Goal: Transaction & Acquisition: Book appointment/travel/reservation

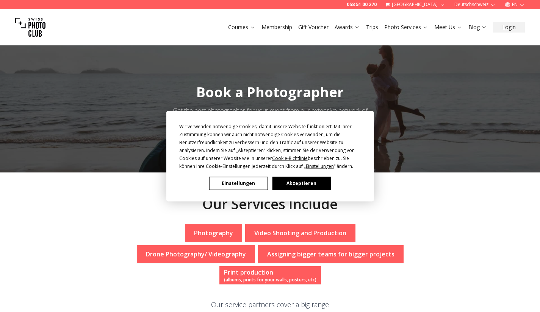
click at [321, 186] on button "Akzeptieren" at bounding box center [301, 183] width 58 height 13
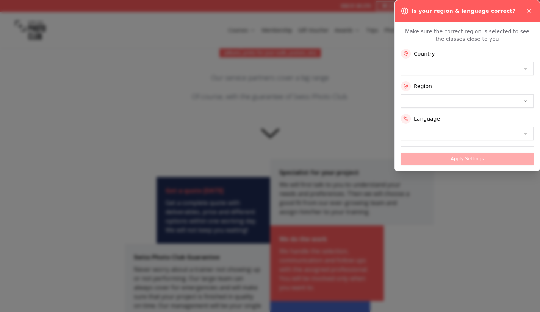
scroll to position [379, 0]
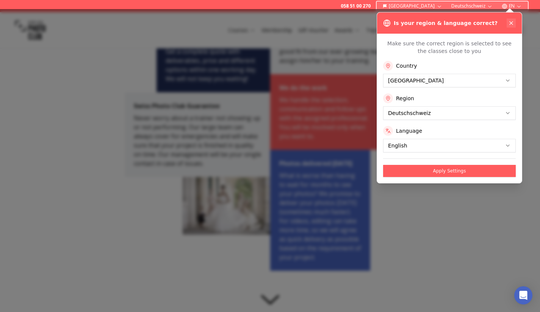
click at [512, 23] on icon at bounding box center [511, 23] width 6 height 6
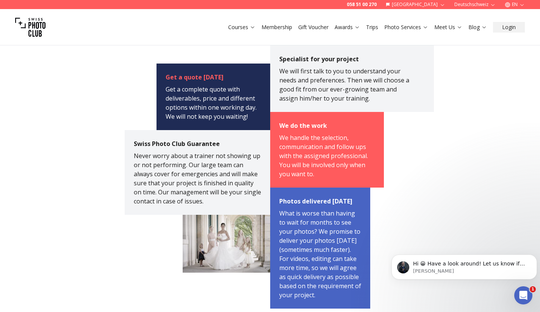
scroll to position [0, 0]
click at [389, 144] on div "Specialist for your project We will first talk to you to understand your needs …" at bounding box center [342, 177] width 145 height 264
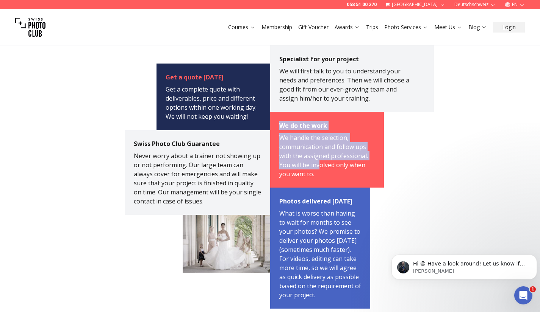
drag, startPoint x: 280, startPoint y: 104, endPoint x: 322, endPoint y: 150, distance: 62.4
click at [320, 144] on div "We do the work We handle the selection, communication and follow ups with the a…" at bounding box center [327, 150] width 114 height 76
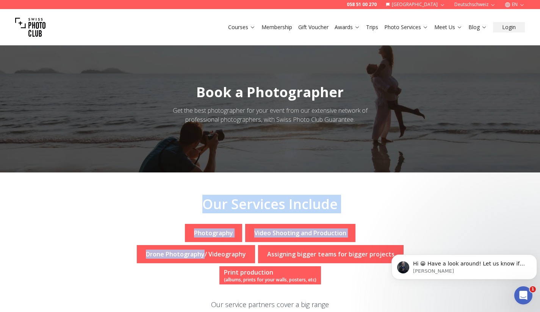
drag, startPoint x: 193, startPoint y: 204, endPoint x: 362, endPoint y: 210, distance: 169.4
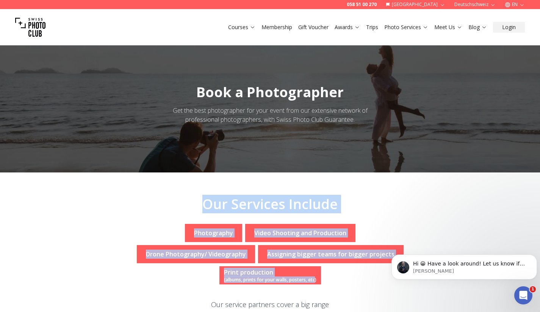
drag, startPoint x: 178, startPoint y: 195, endPoint x: 387, endPoint y: 266, distance: 221.0
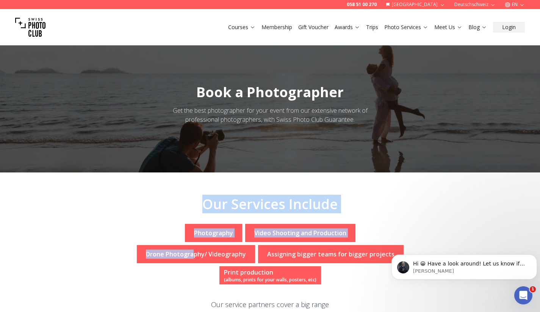
drag, startPoint x: 195, startPoint y: 200, endPoint x: 352, endPoint y: 216, distance: 157.2
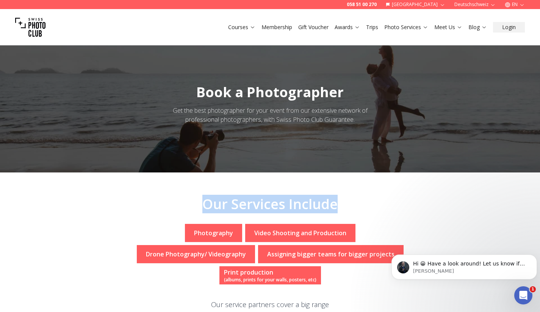
drag, startPoint x: 336, startPoint y: 205, endPoint x: 200, endPoint y: 197, distance: 136.6
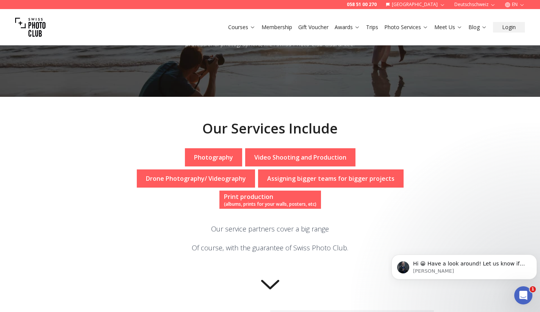
click at [275, 269] on icon at bounding box center [270, 283] width 30 height 30
click at [275, 280] on icon at bounding box center [270, 284] width 18 height 9
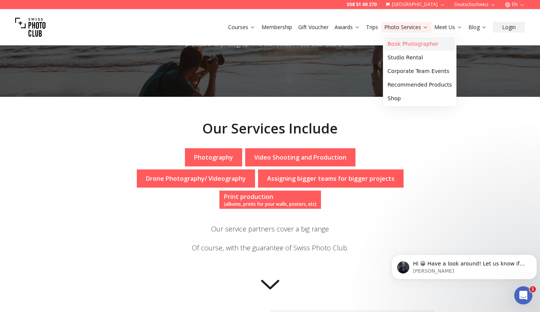
click at [403, 41] on link "Book Photographer" at bounding box center [419, 44] width 70 height 14
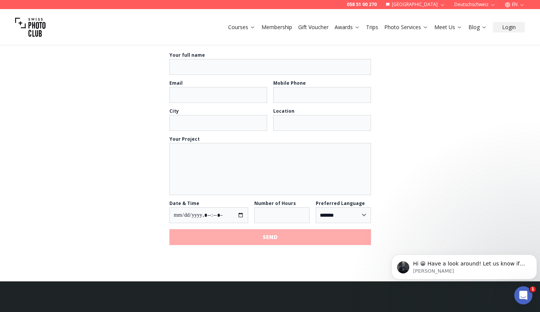
scroll to position [842, 0]
